Goal: Task Accomplishment & Management: Complete application form

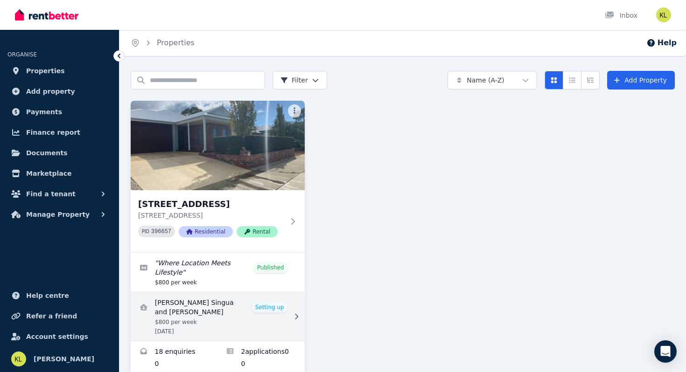
click at [270, 305] on link "View details for Marnelli Barrientos Singua and Madhur Khurana" at bounding box center [218, 317] width 174 height 49
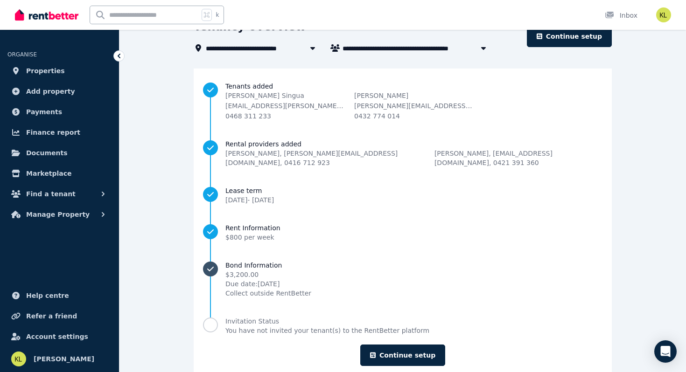
scroll to position [76, 0]
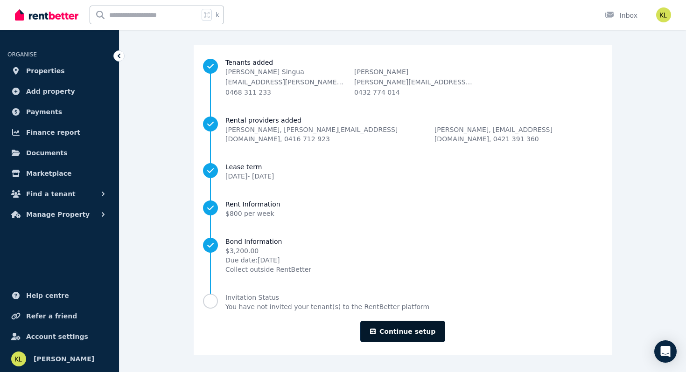
click at [401, 331] on link "Continue setup" at bounding box center [402, 331] width 85 height 21
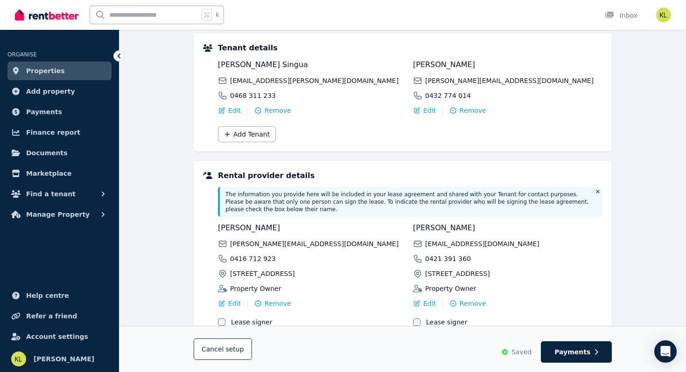
scroll to position [178, 0]
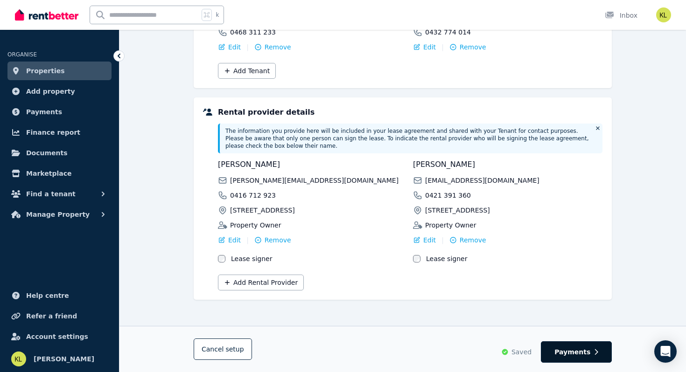
click at [560, 352] on span "Payments" at bounding box center [572, 352] width 36 height 9
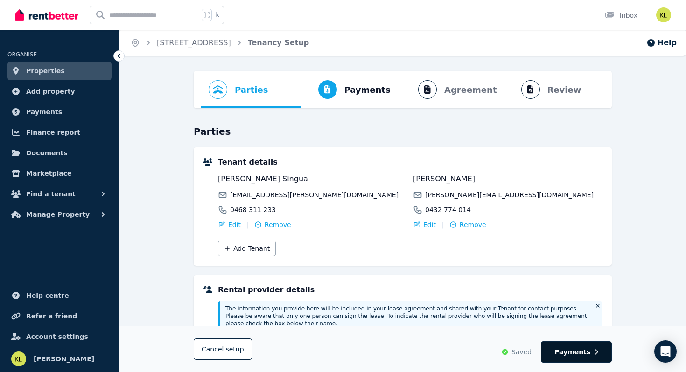
select select "**********"
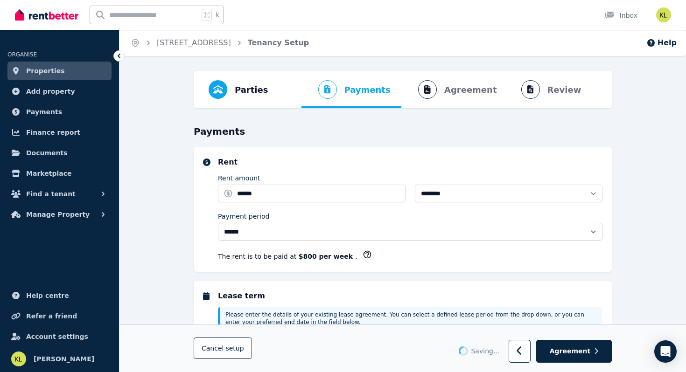
select select "**********"
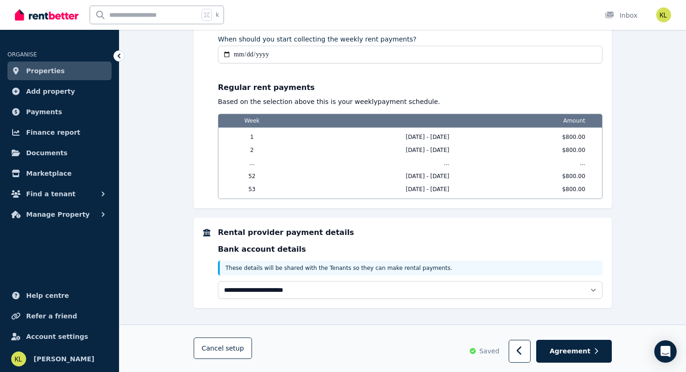
scroll to position [798, 0]
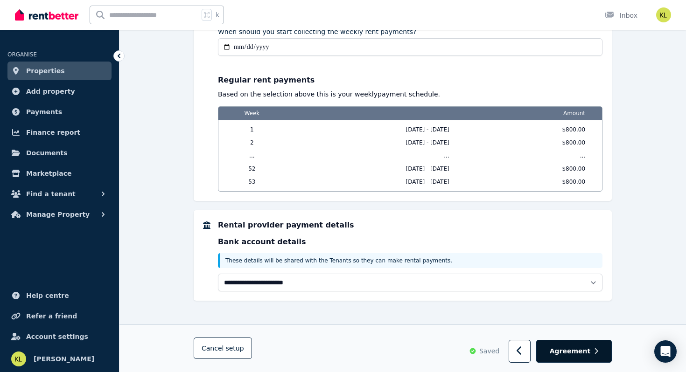
click at [567, 358] on button "Agreement" at bounding box center [574, 352] width 76 height 23
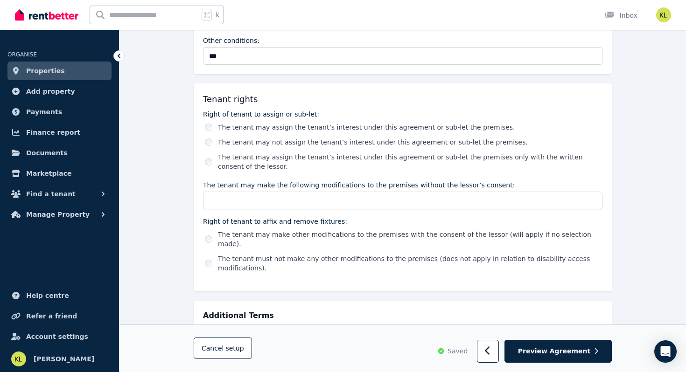
scroll to position [1468, 0]
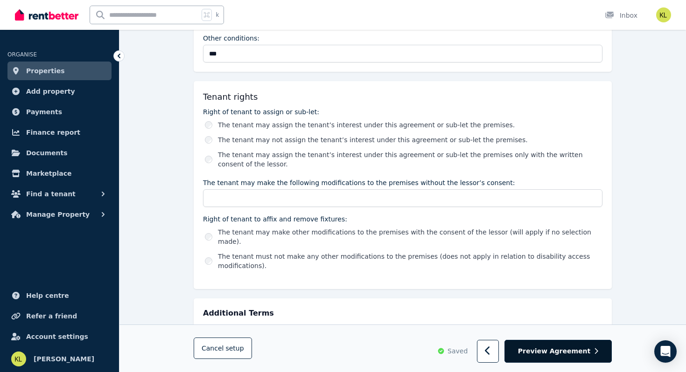
click at [555, 356] on span "Preview Agreement" at bounding box center [554, 351] width 72 height 9
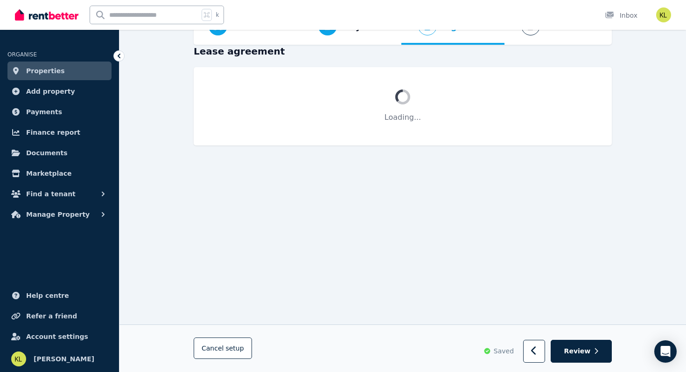
scroll to position [0, 0]
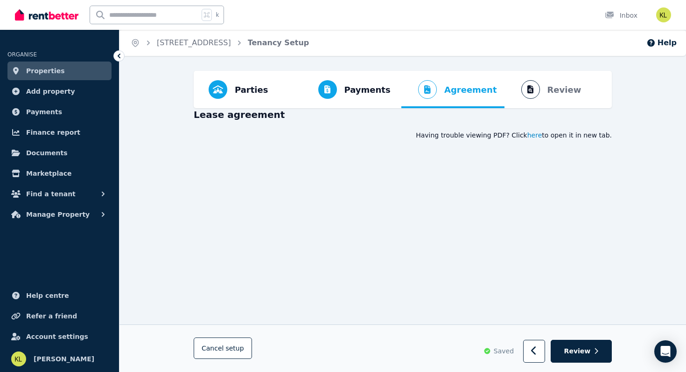
click at [539, 138] on span "here" at bounding box center [534, 135] width 15 height 9
